Goal: Navigation & Orientation: Find specific page/section

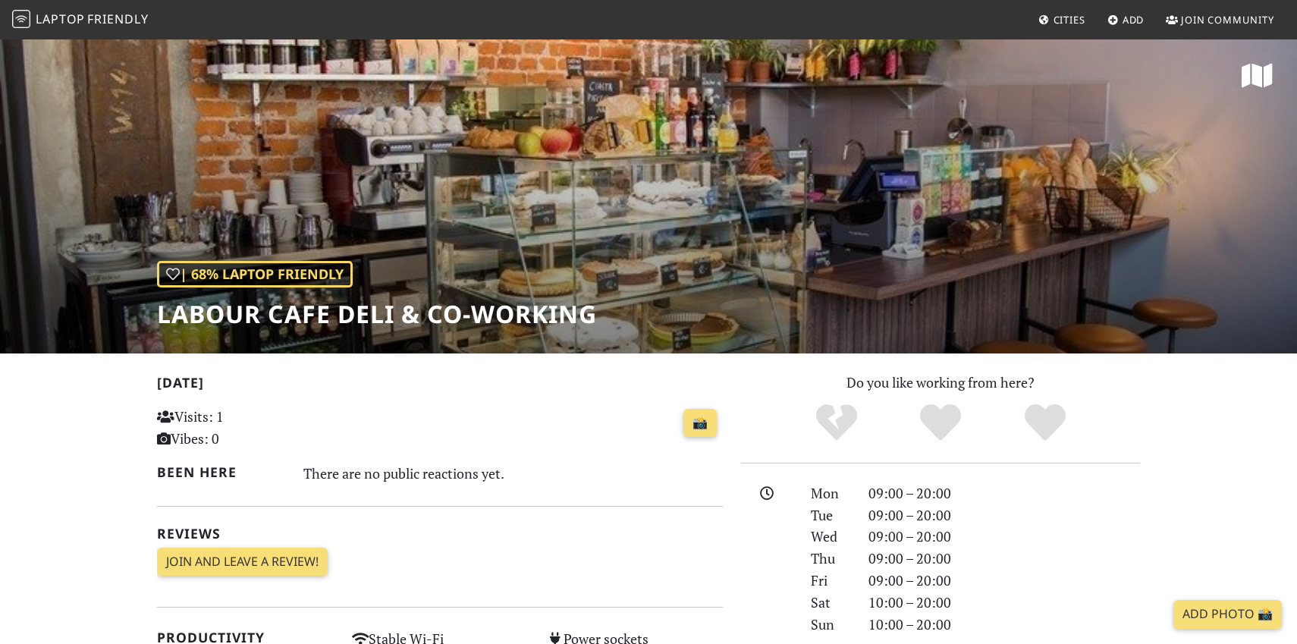
click at [484, 167] on div "| 68% Laptop Friendly Labour Cafe Deli & Co-working" at bounding box center [648, 196] width 1297 height 316
click at [57, 20] on span "Laptop" at bounding box center [60, 19] width 49 height 17
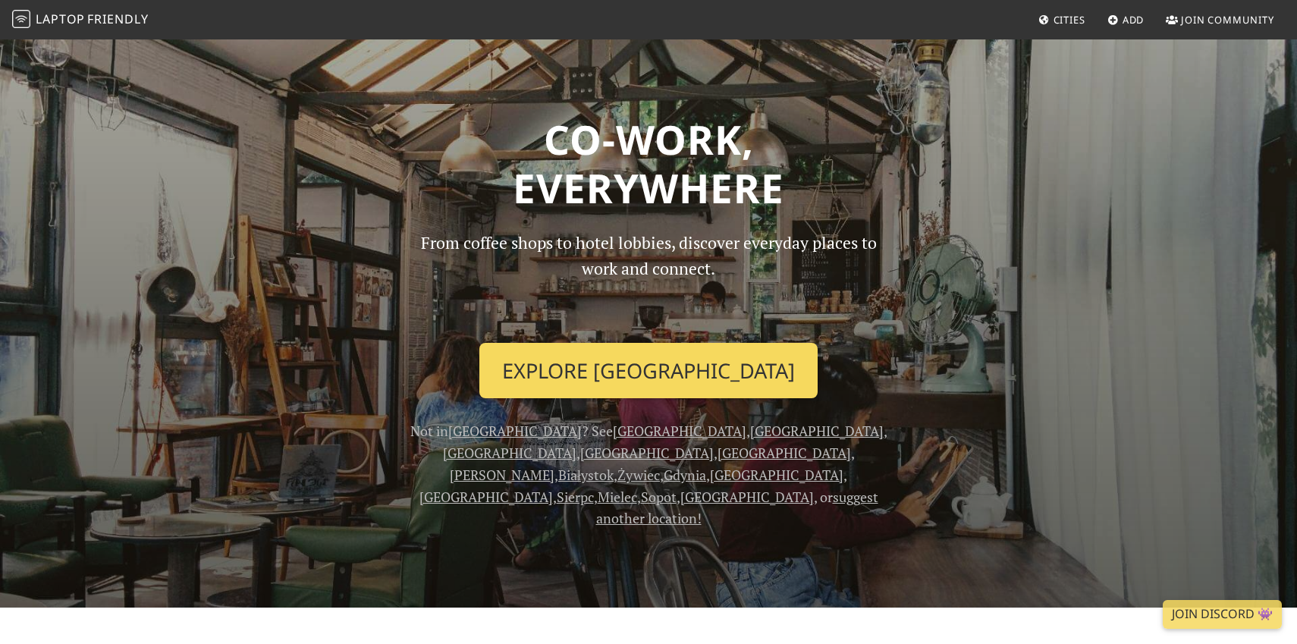
click at [670, 364] on link "Explore [GEOGRAPHIC_DATA]" at bounding box center [648, 371] width 338 height 56
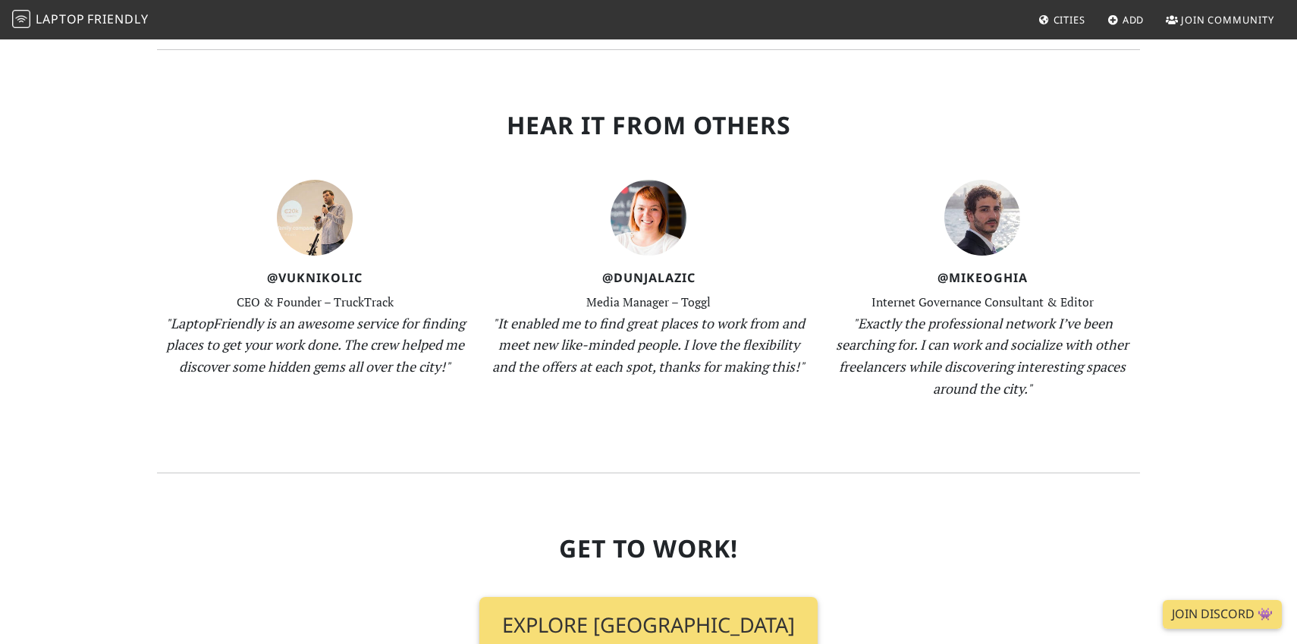
scroll to position [1466, 0]
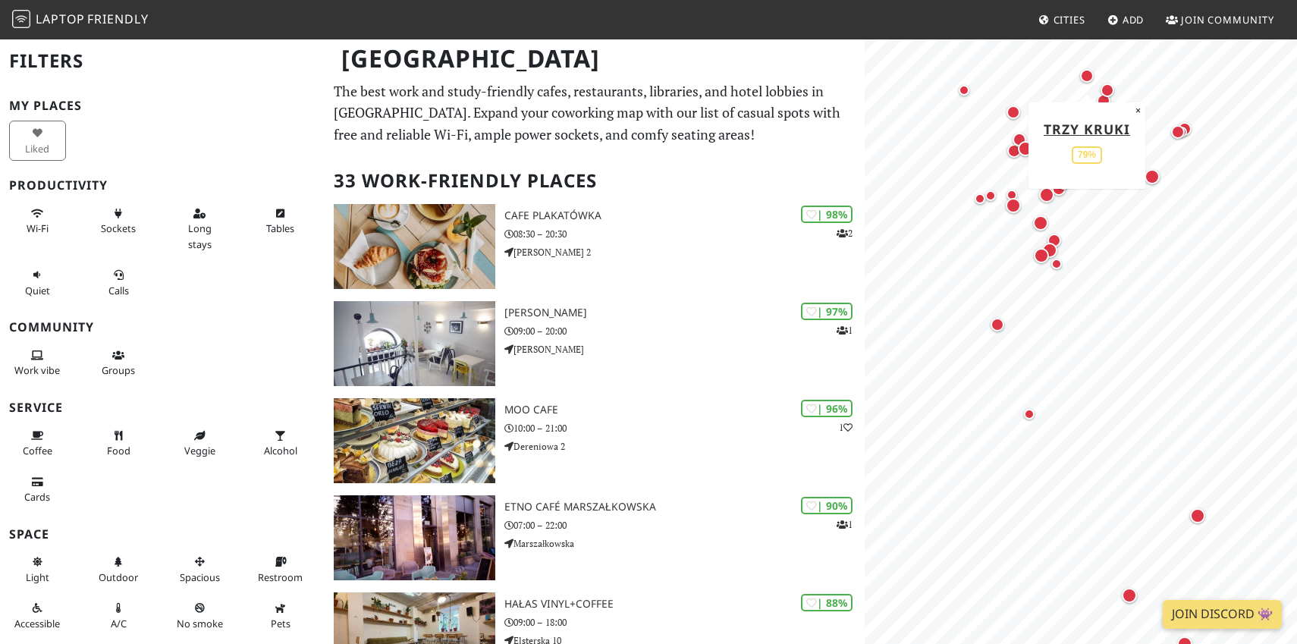
click at [1086, 69] on div "Map marker" at bounding box center [1087, 76] width 14 height 14
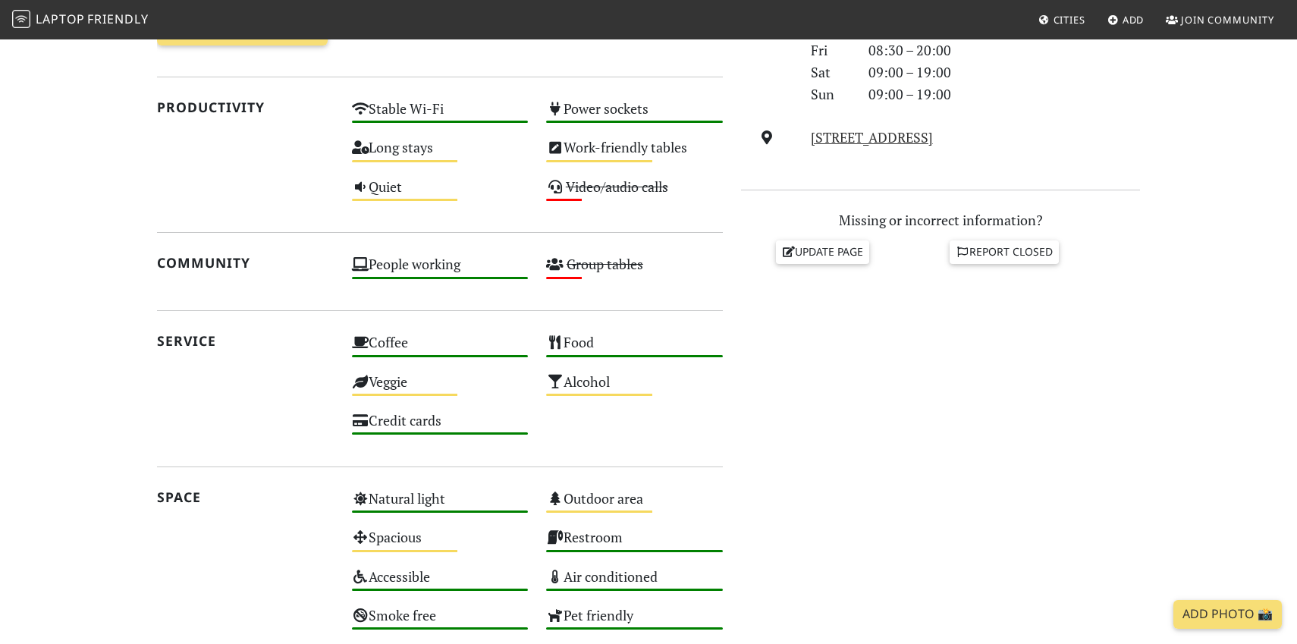
scroll to position [542, 0]
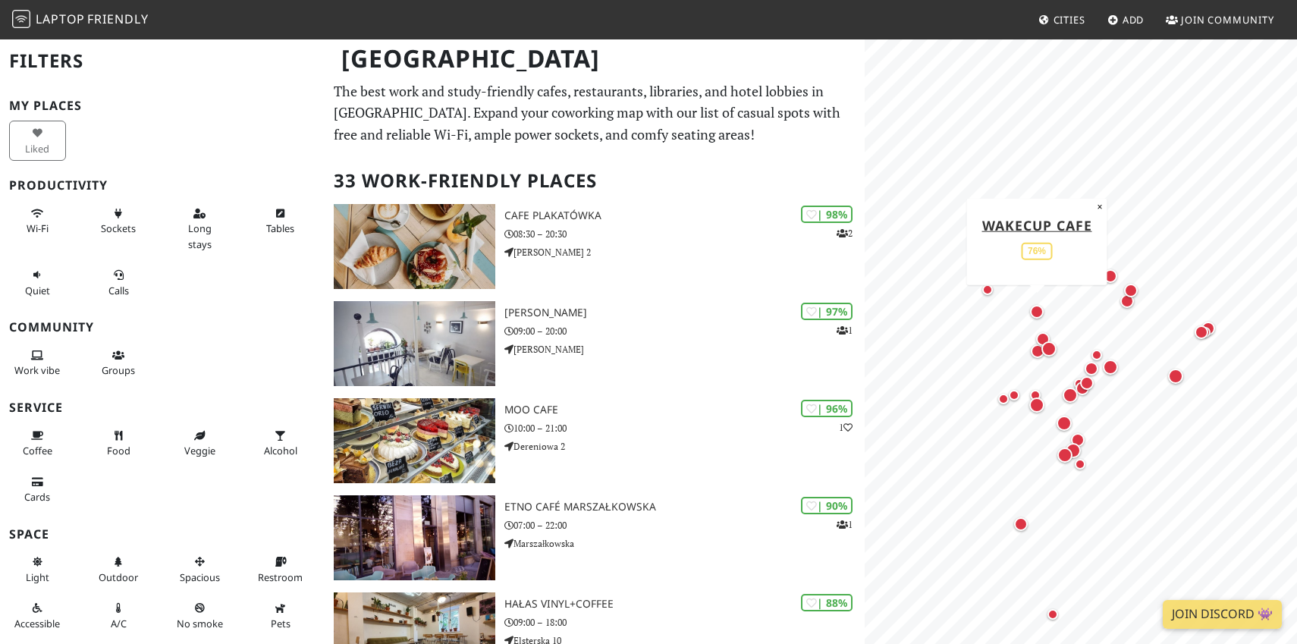
click at [1037, 310] on div "Map marker" at bounding box center [1037, 312] width 14 height 14
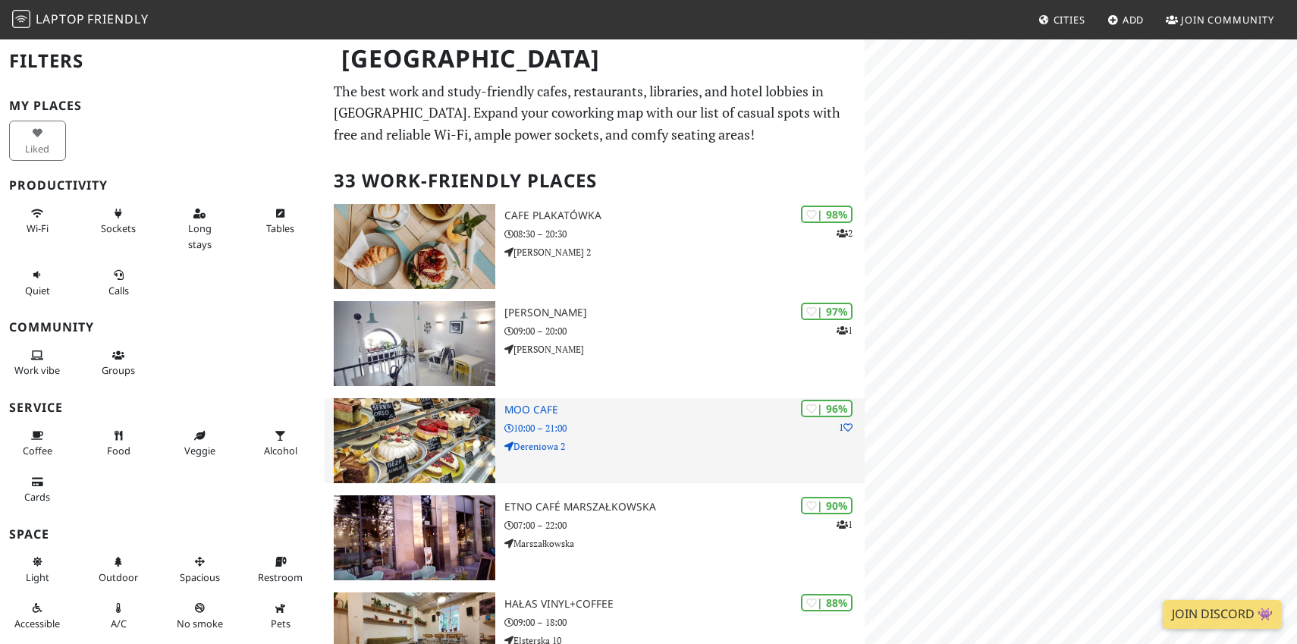
click at [537, 405] on h3 "MOO cafe" at bounding box center [685, 410] width 360 height 13
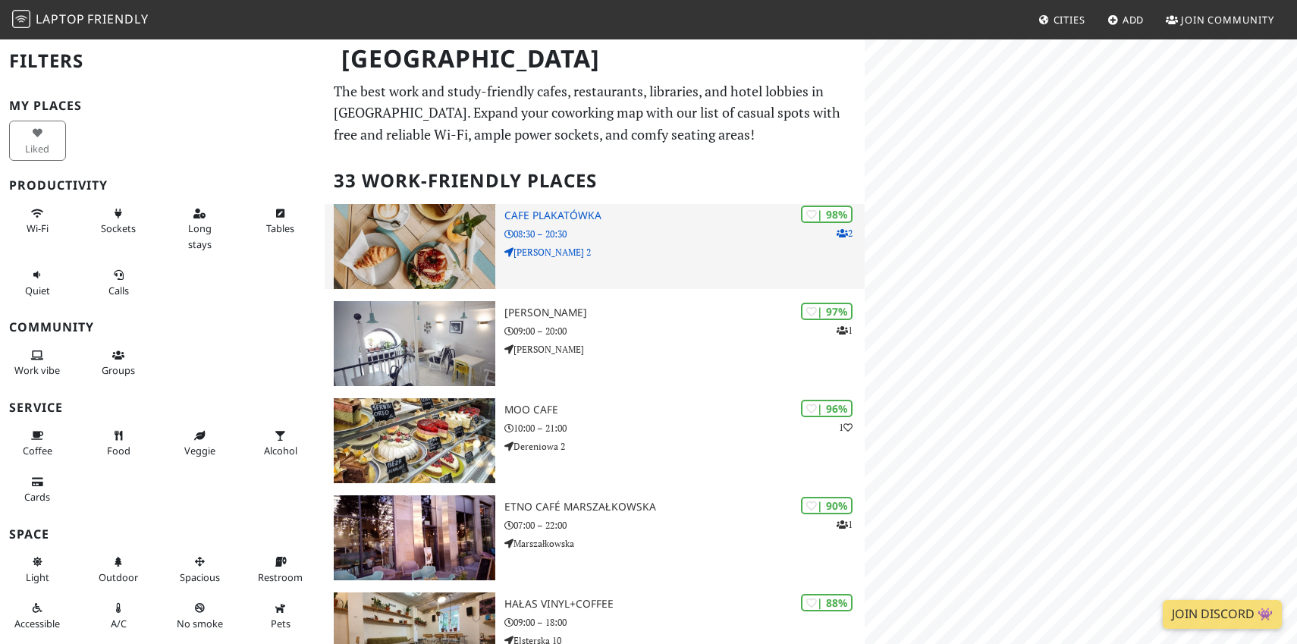
click at [609, 215] on h3 "Cafe Plakatówka" at bounding box center [685, 215] width 360 height 13
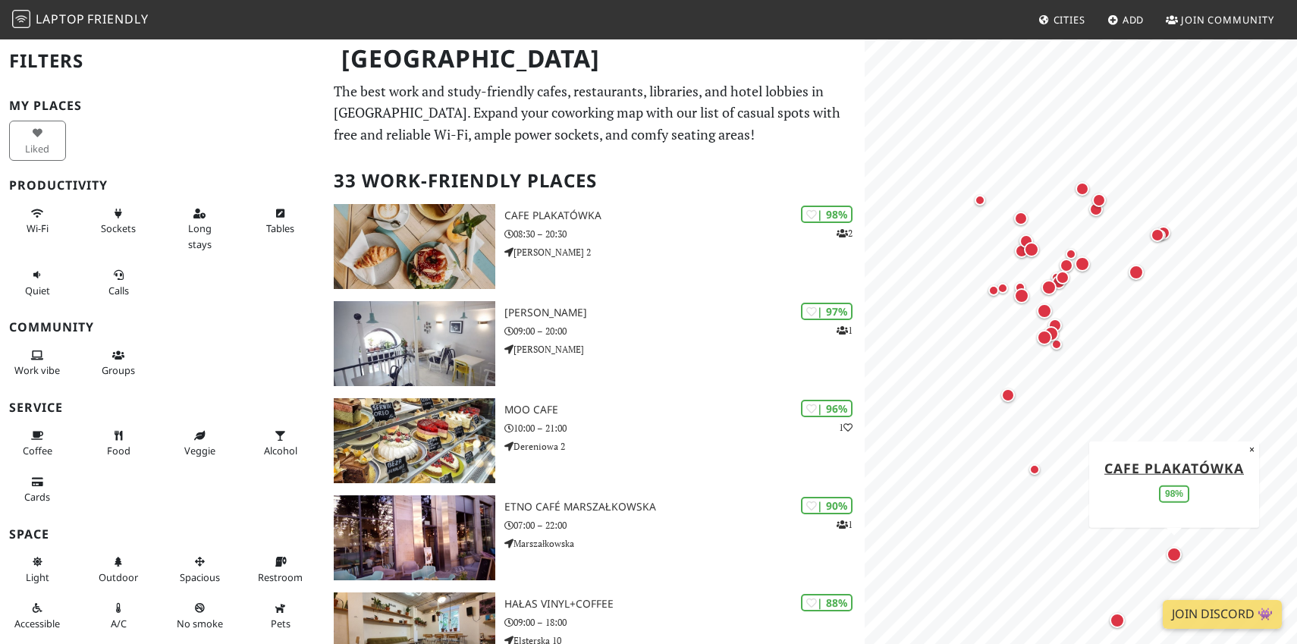
click at [1171, 553] on div "Map marker" at bounding box center [1174, 554] width 15 height 15
